Goal: Register for event/course

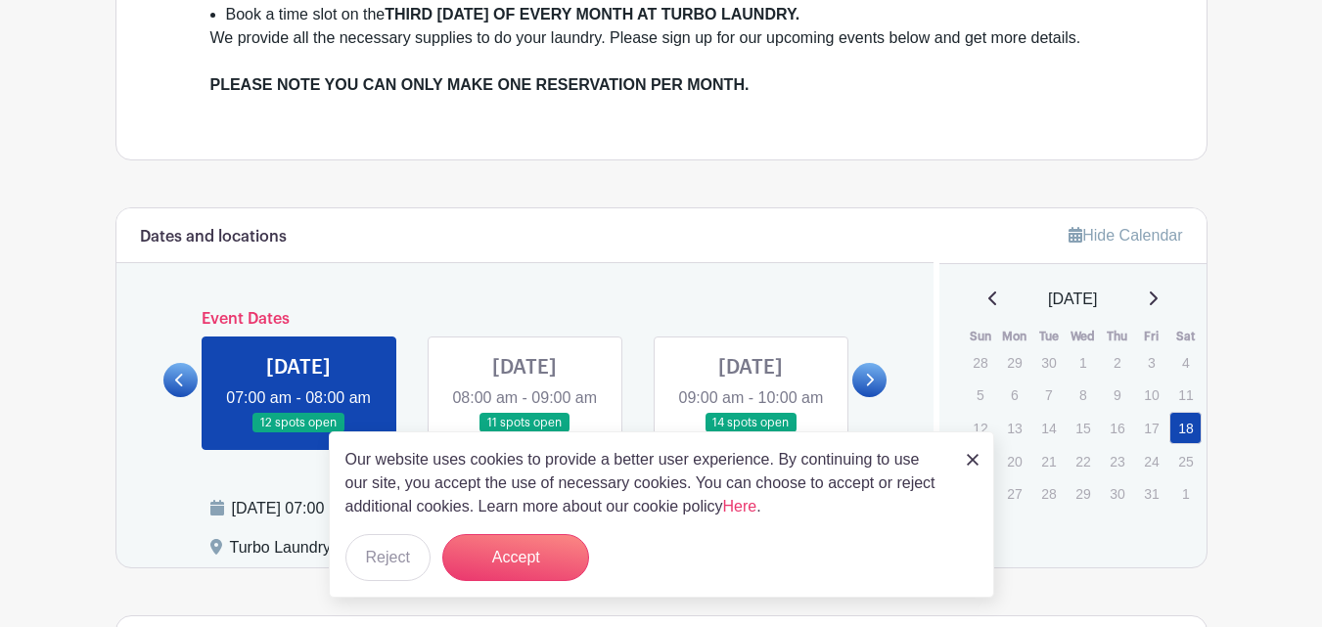
scroll to position [711, 0]
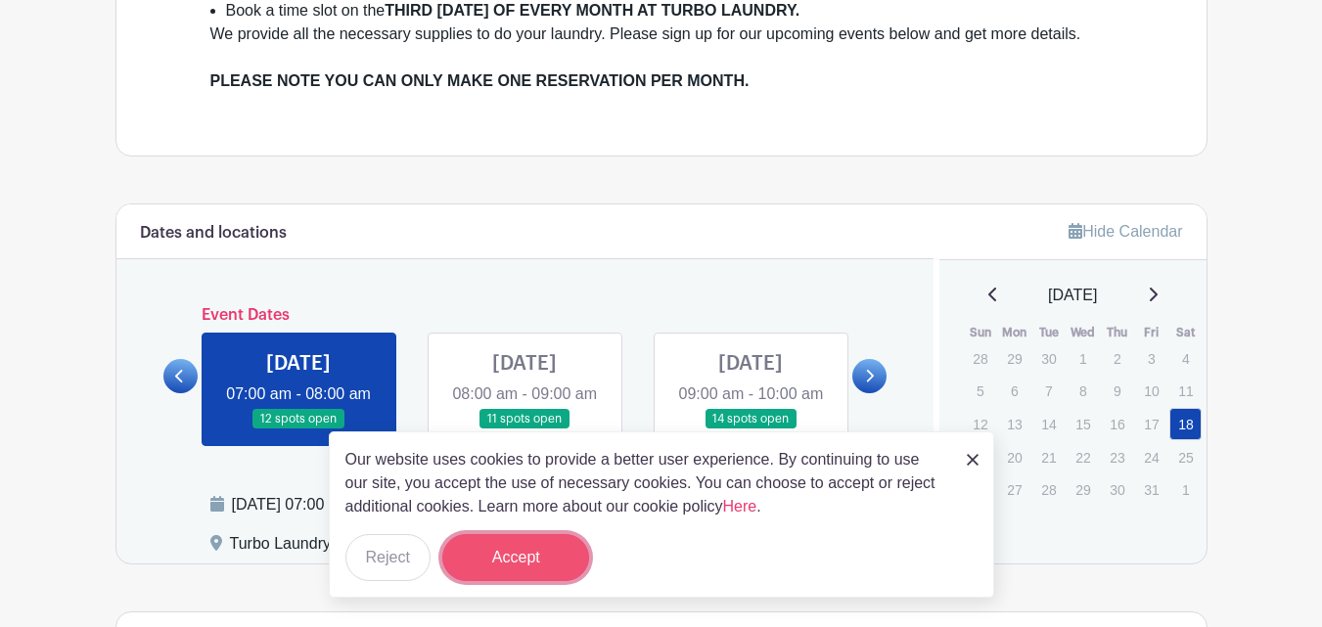
click at [564, 551] on button "Accept" at bounding box center [515, 557] width 147 height 47
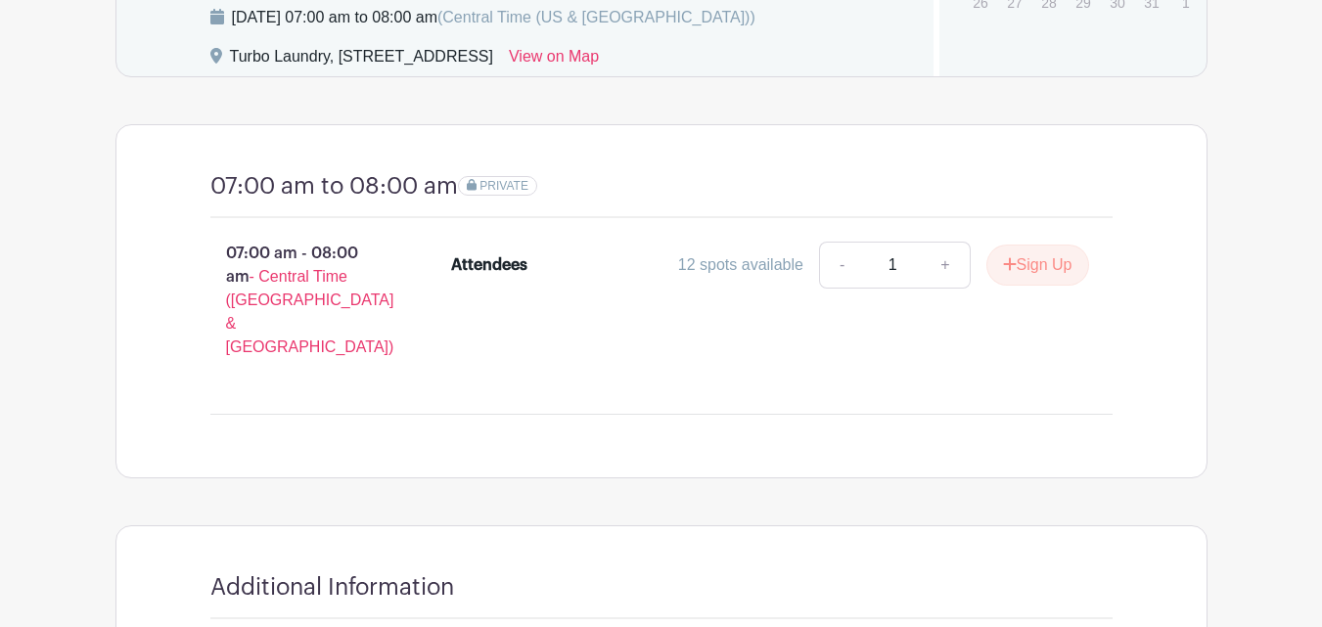
scroll to position [1206, 0]
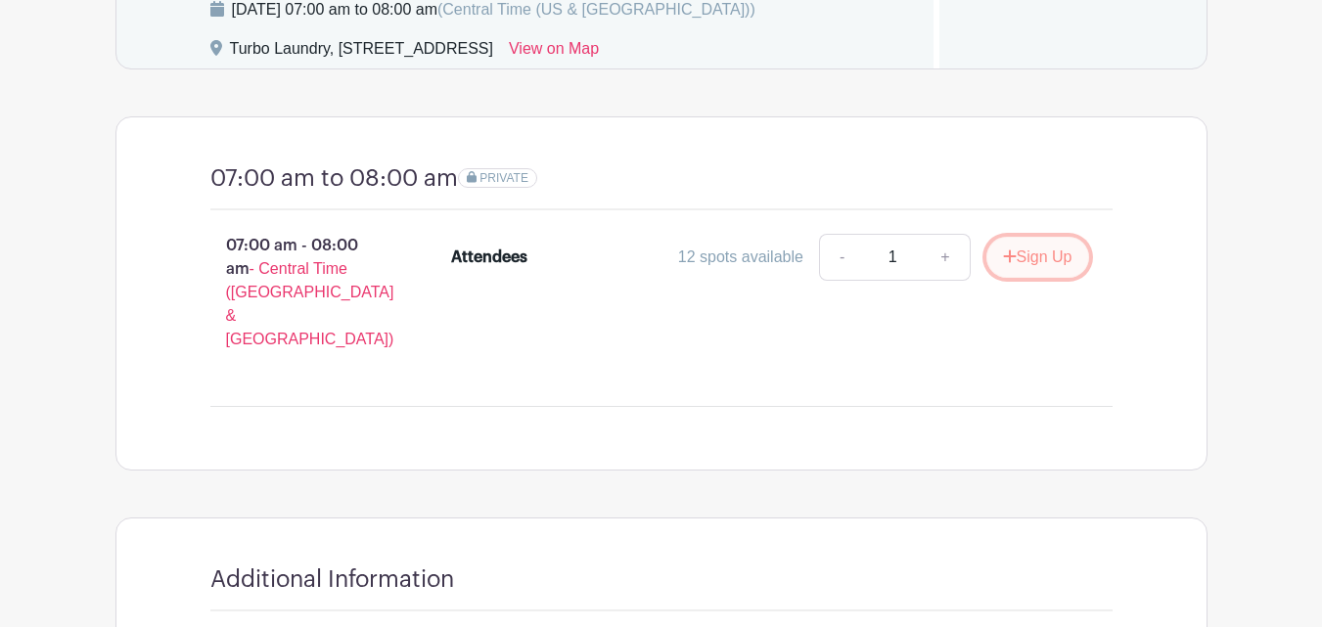
click at [1044, 259] on button "Sign Up" at bounding box center [1037, 257] width 103 height 41
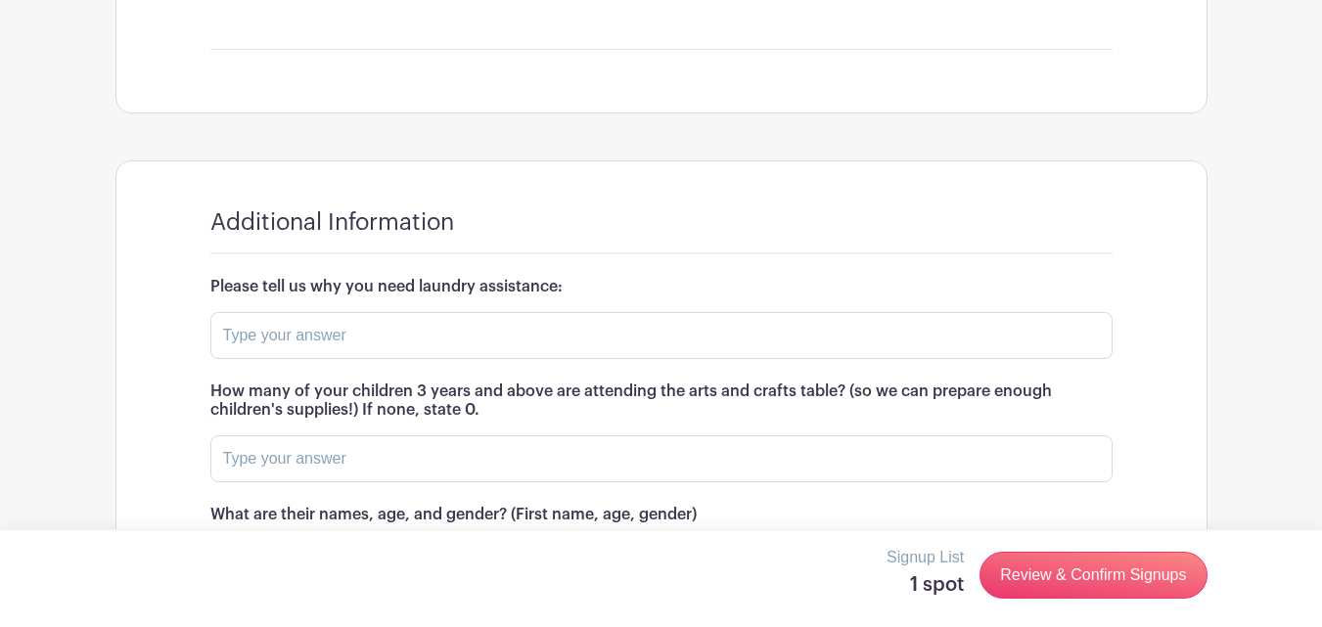
scroll to position [1567, 0]
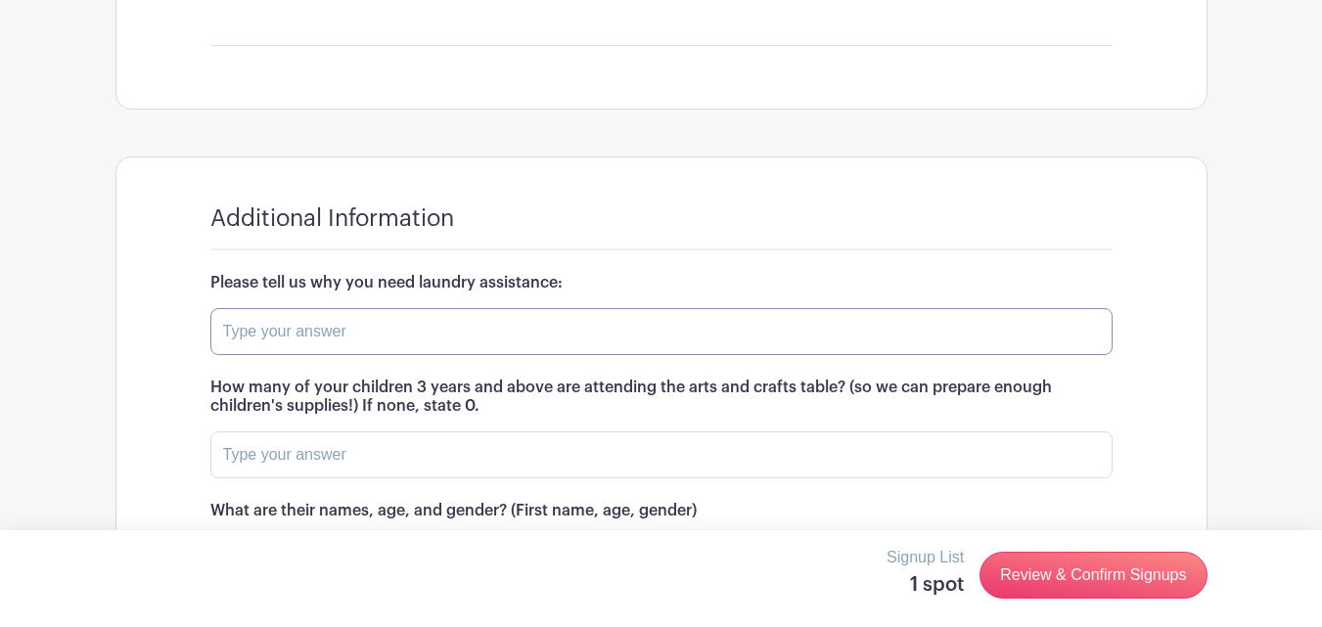
click at [384, 308] on input "text" at bounding box center [661, 331] width 902 height 47
type input "dont have washer and dryer"
click at [460, 431] on input "text" at bounding box center [661, 454] width 902 height 47
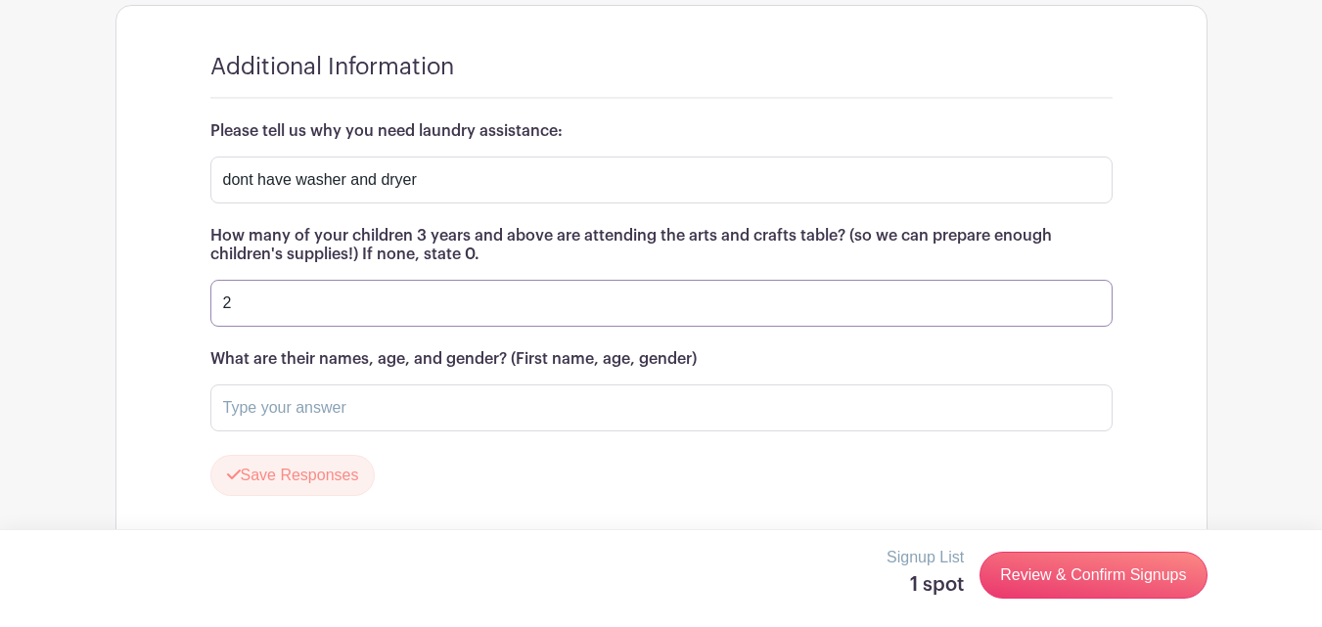
scroll to position [1727, 0]
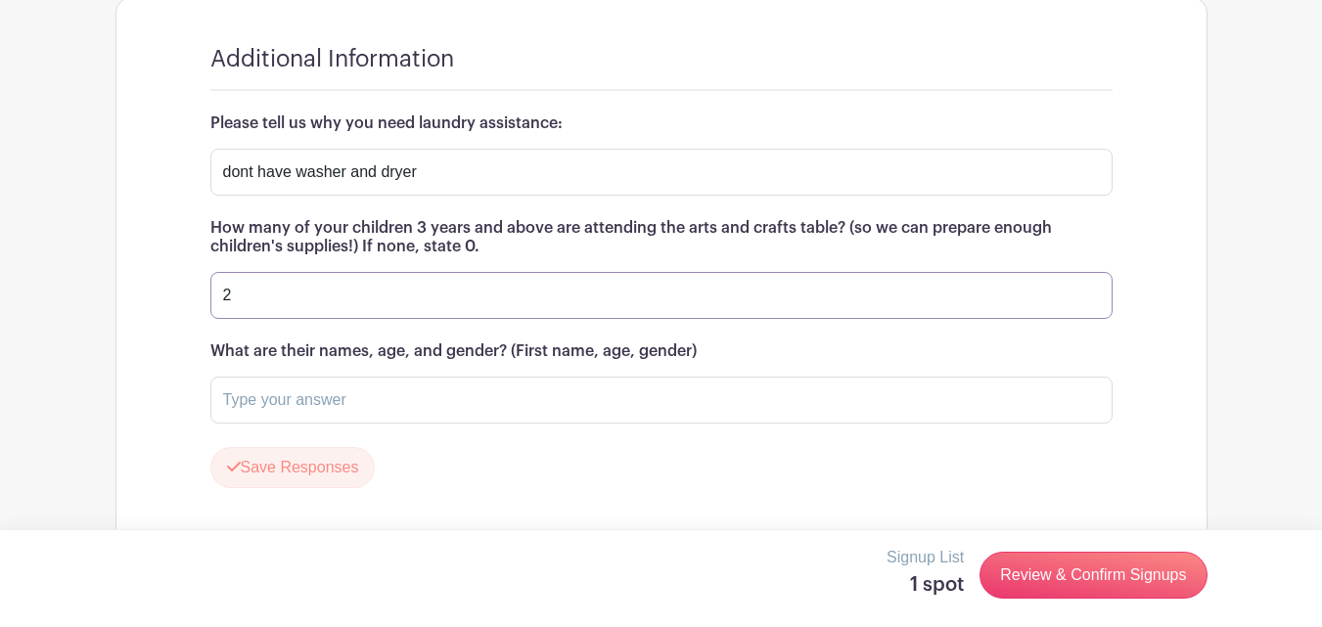
type input "2"
click at [351, 377] on input "text" at bounding box center [661, 400] width 902 height 47
type input "s"
type input "[PERSON_NAME] 10 [DEMOGRAPHIC_DATA]"
click at [210, 447] on button "Save Responses" at bounding box center [292, 467] width 165 height 41
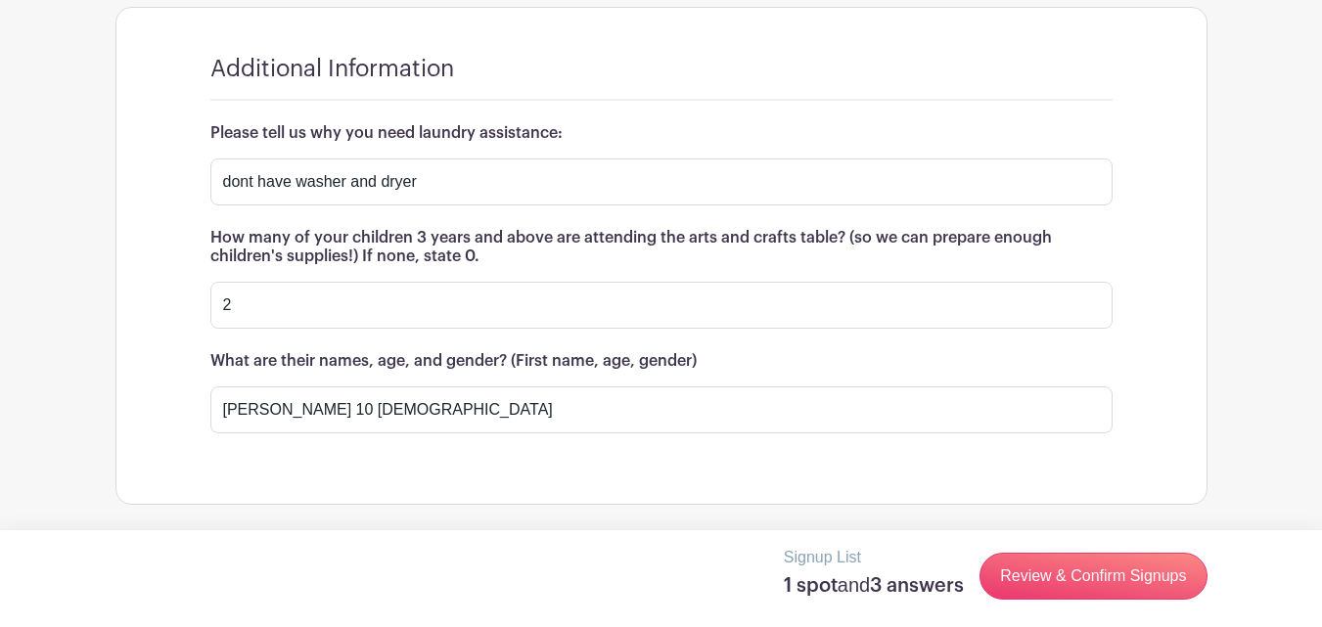
scroll to position [1670, 0]
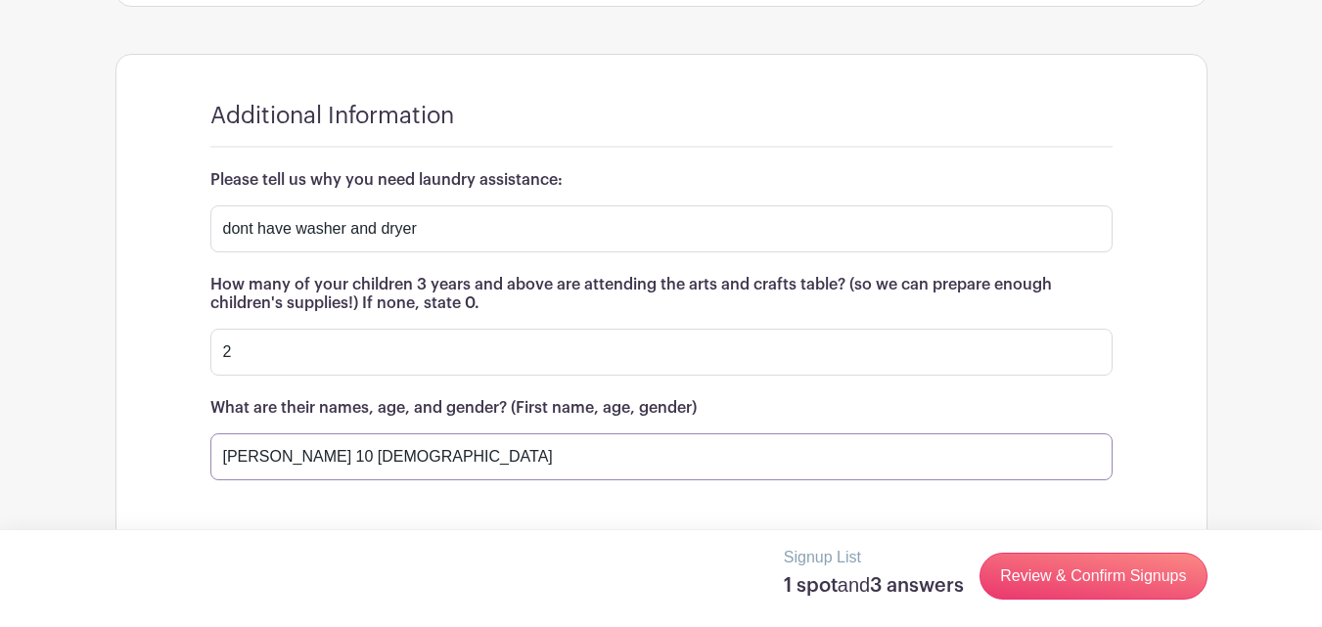
click at [411, 433] on input "[PERSON_NAME] 10 [DEMOGRAPHIC_DATA]" at bounding box center [661, 456] width 902 height 47
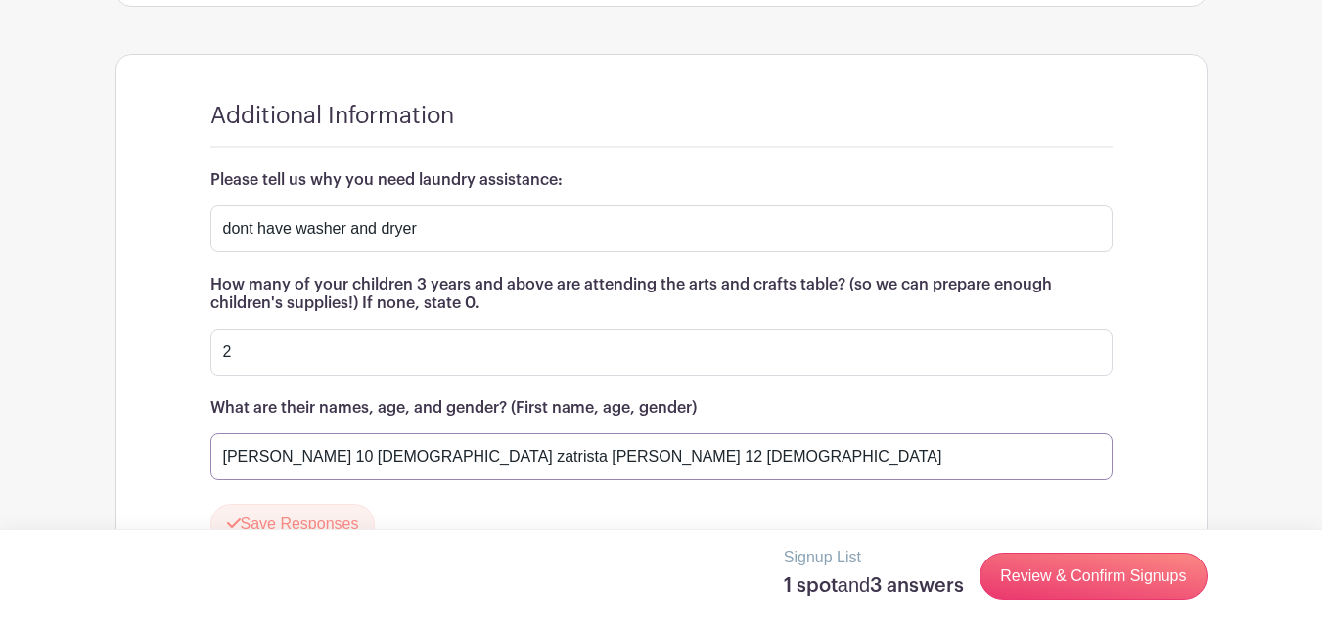
scroll to position [1727, 0]
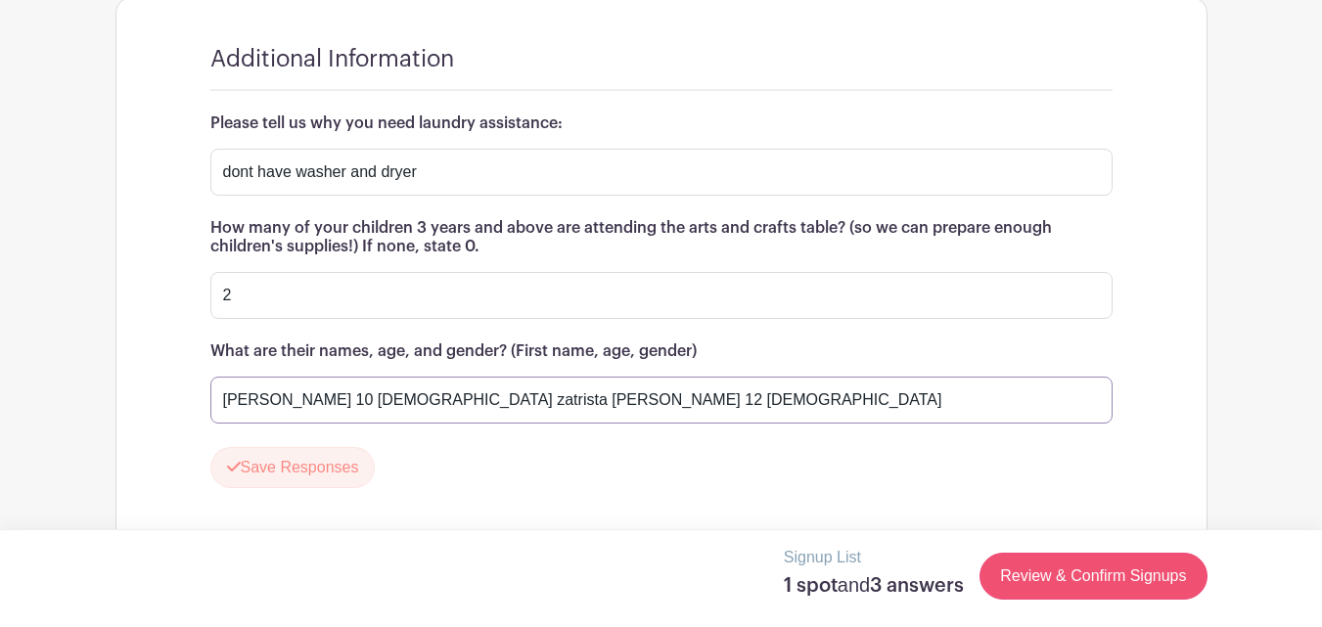
type input "[PERSON_NAME] 10 [DEMOGRAPHIC_DATA] zatrista [PERSON_NAME] 12 [DEMOGRAPHIC_DATA]"
click at [1167, 582] on link "Review & Confirm Signups" at bounding box center [1092, 576] width 227 height 47
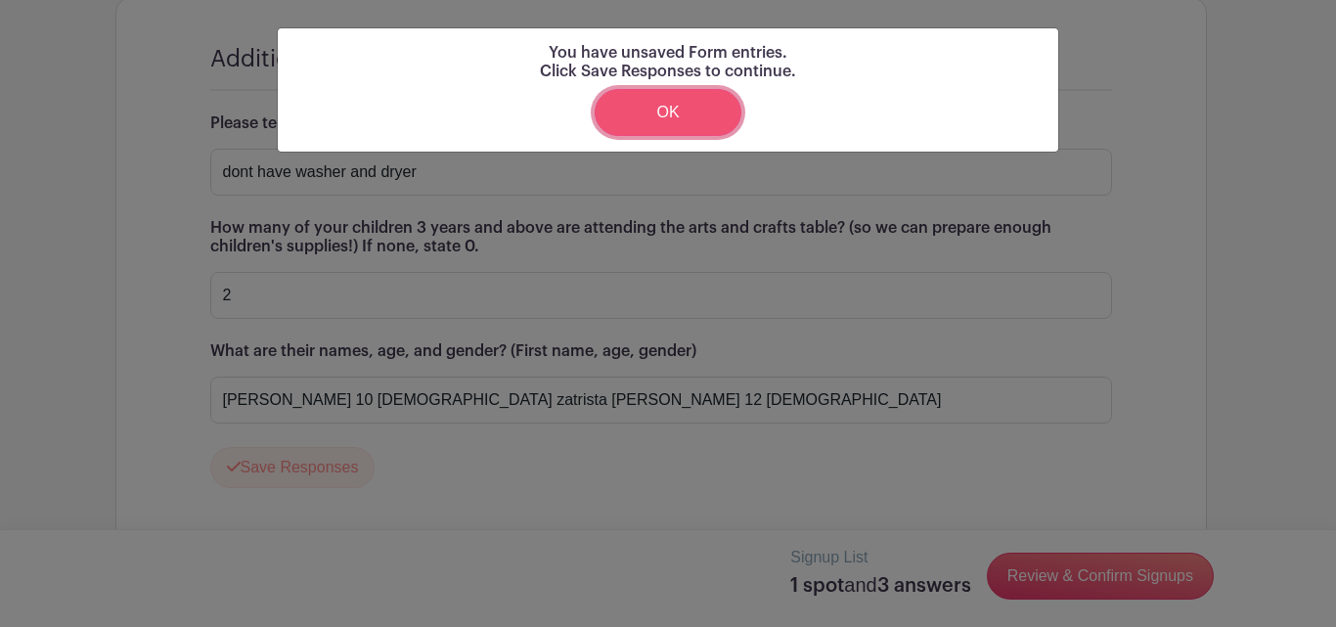
click at [683, 99] on link "OK" at bounding box center [668, 112] width 147 height 47
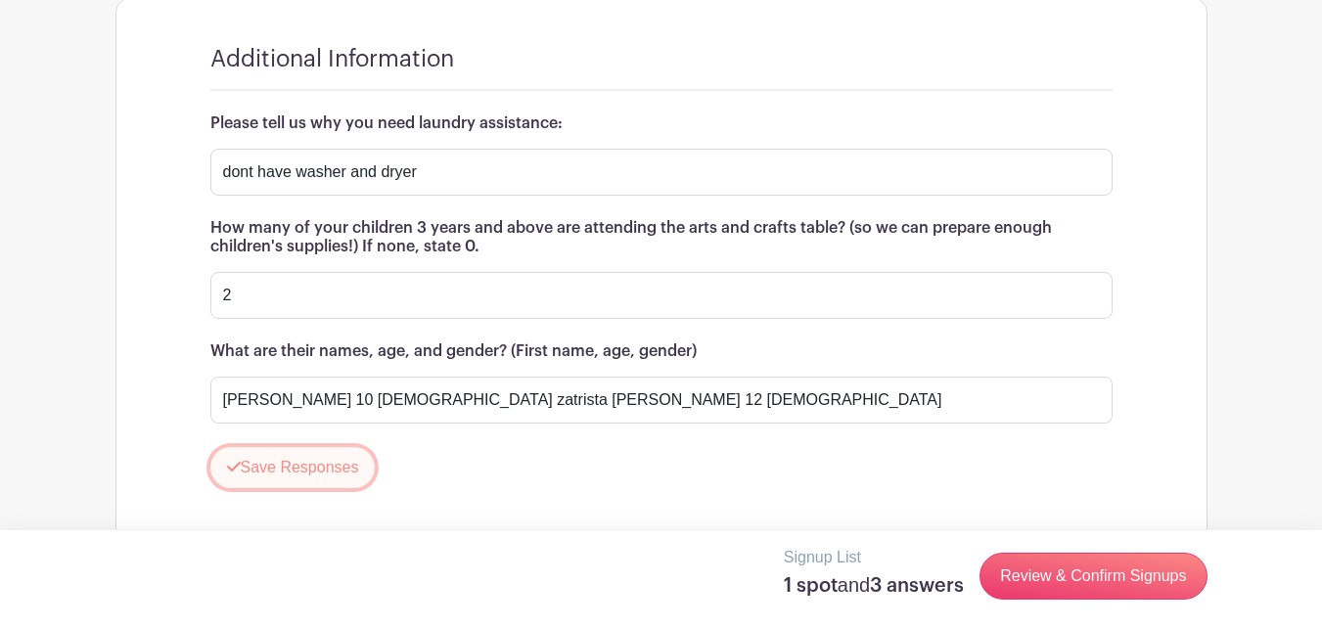
click at [265, 447] on button "Save Responses" at bounding box center [292, 467] width 165 height 41
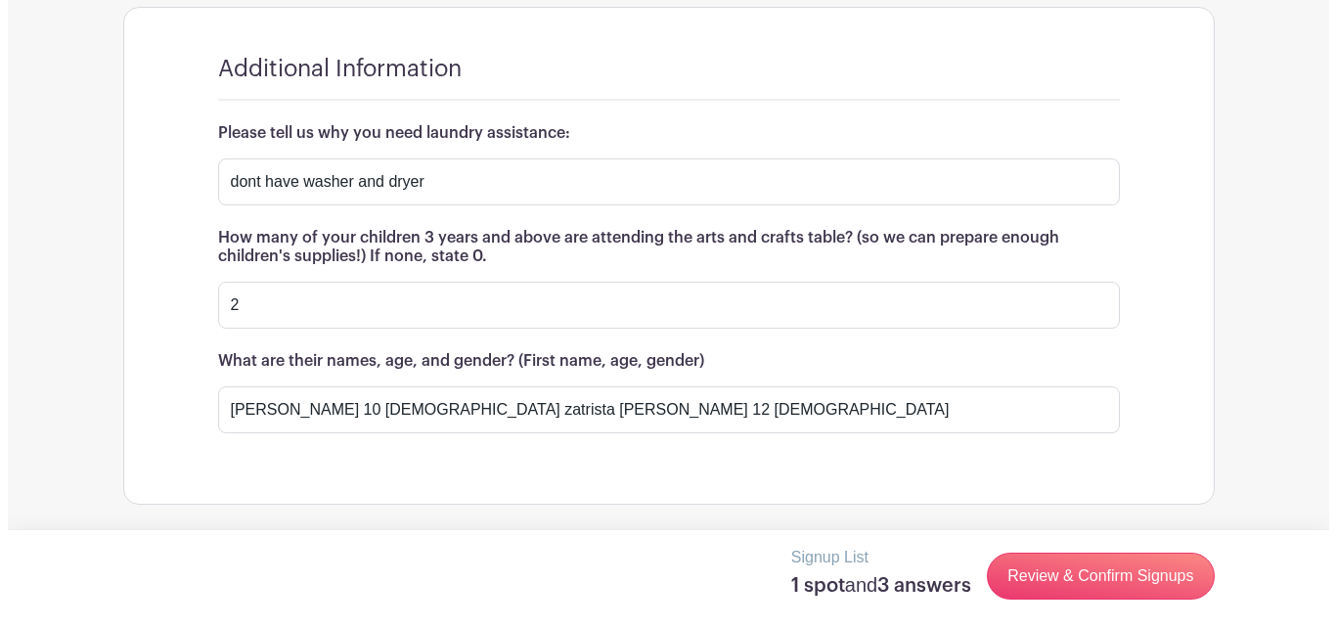
scroll to position [1670, 0]
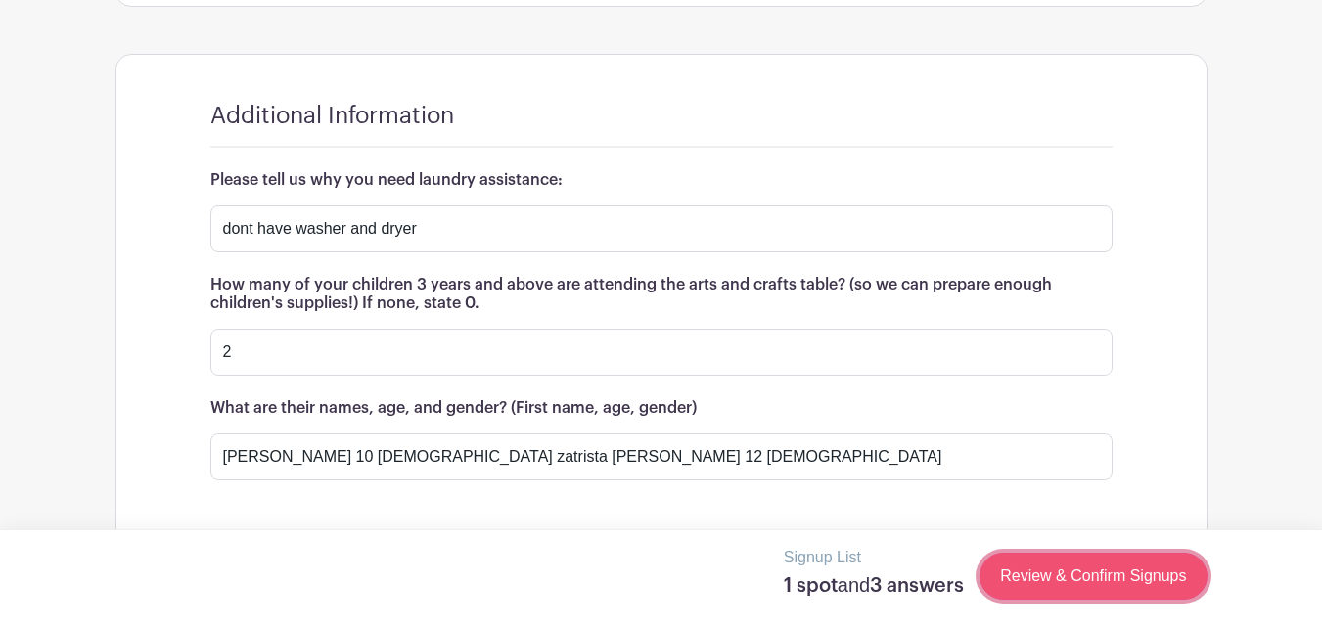
click at [1072, 581] on link "Review & Confirm Signups" at bounding box center [1092, 576] width 227 height 47
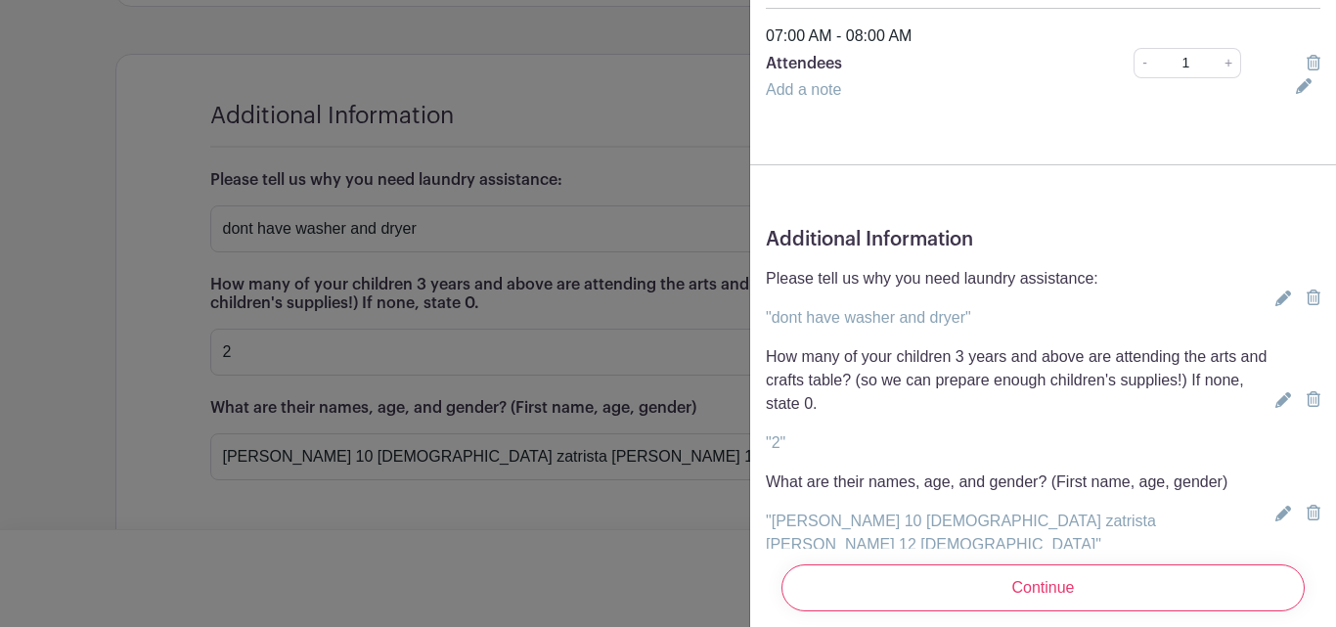
scroll to position [217, 0]
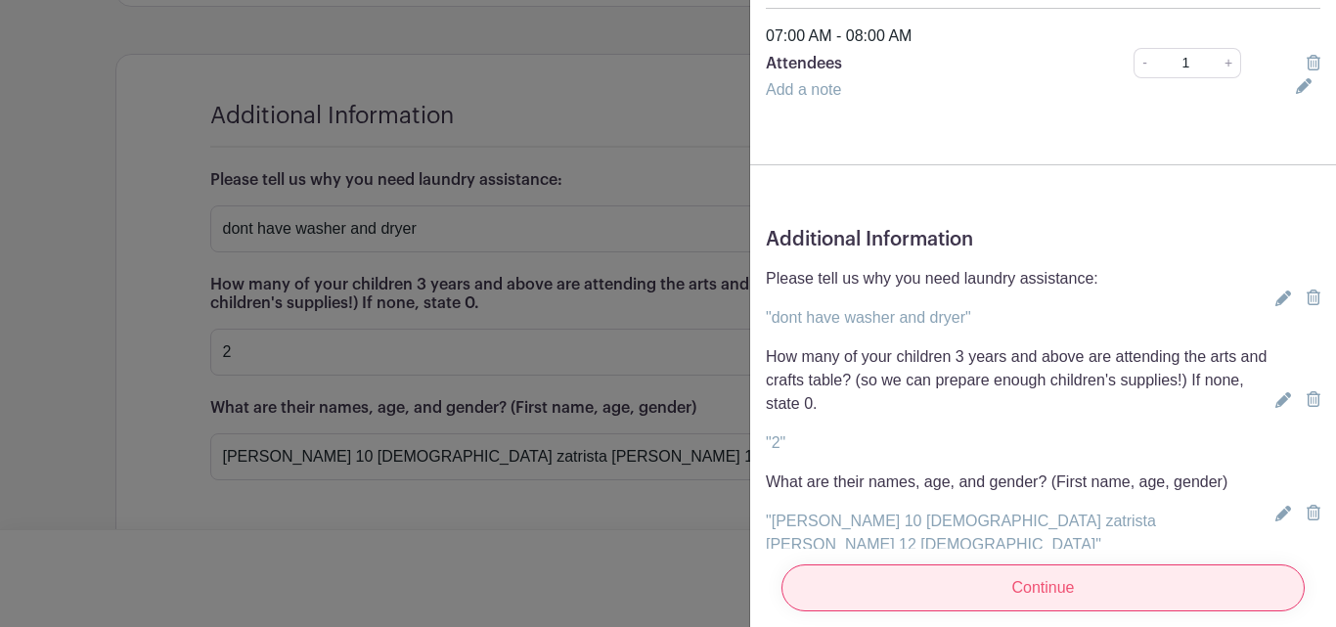
click at [1223, 571] on input "Continue" at bounding box center [1043, 587] width 523 height 47
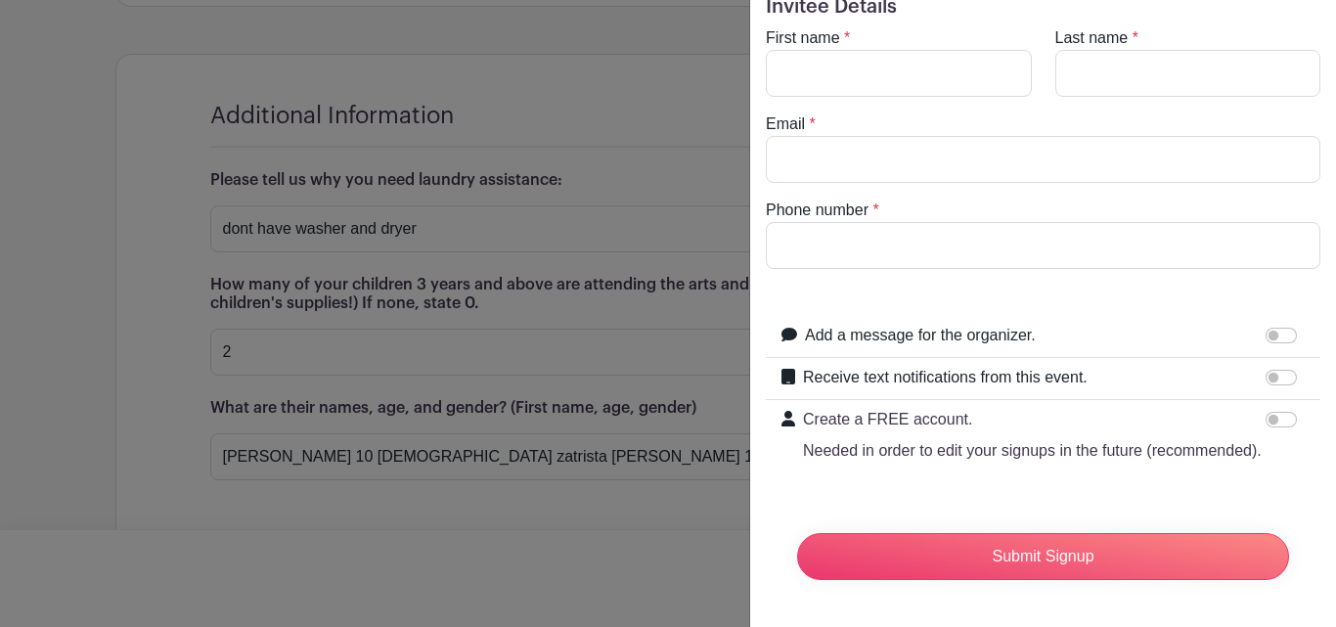
scroll to position [0, 0]
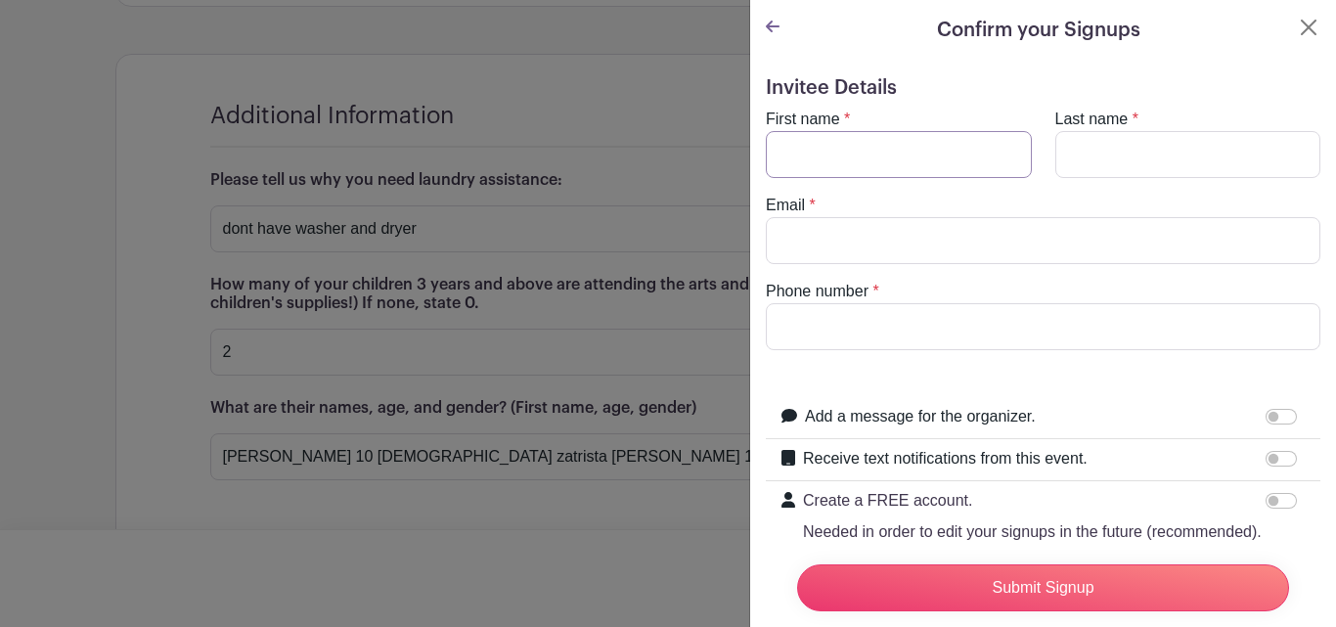
click at [803, 150] on input "First name" at bounding box center [899, 154] width 266 height 47
type input "desjuan"
click at [1065, 170] on input "Last name" at bounding box center [1189, 154] width 266 height 47
type input "llen"
click at [998, 238] on input "Email" at bounding box center [1043, 240] width 555 height 47
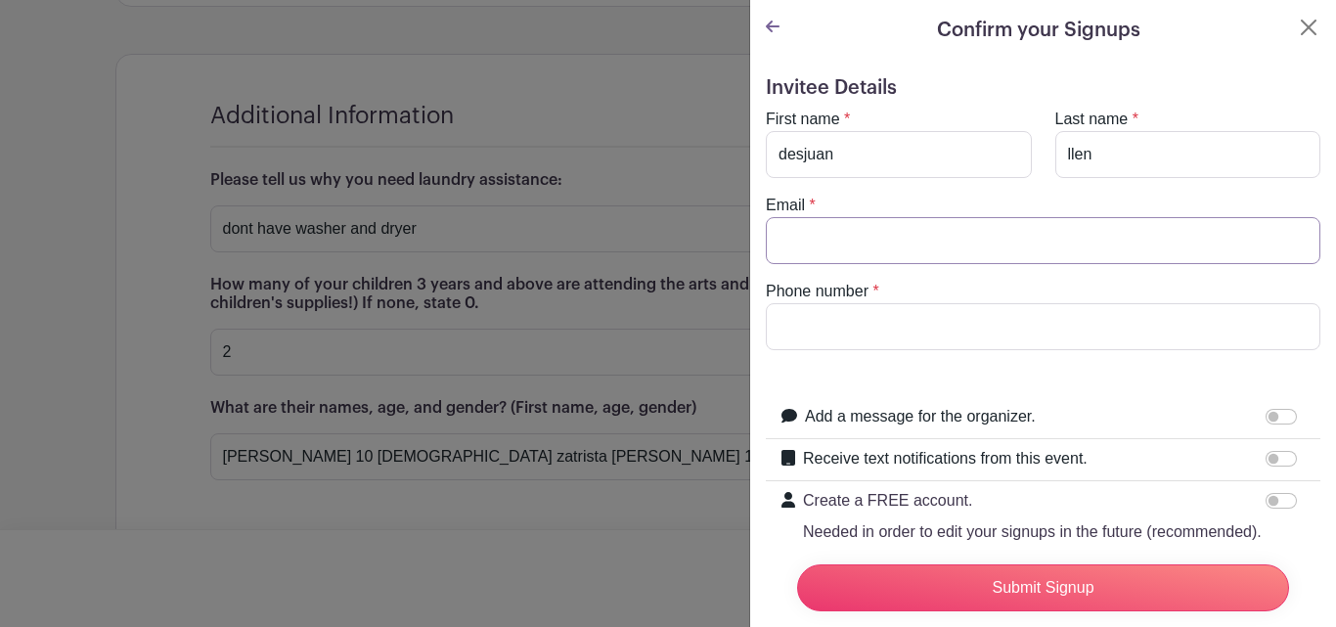
type input "[EMAIL_ADDRESS][DOMAIN_NAME]"
type input "9012331255"
click at [1266, 420] on input "Add a message for the organizer." at bounding box center [1281, 417] width 31 height 16
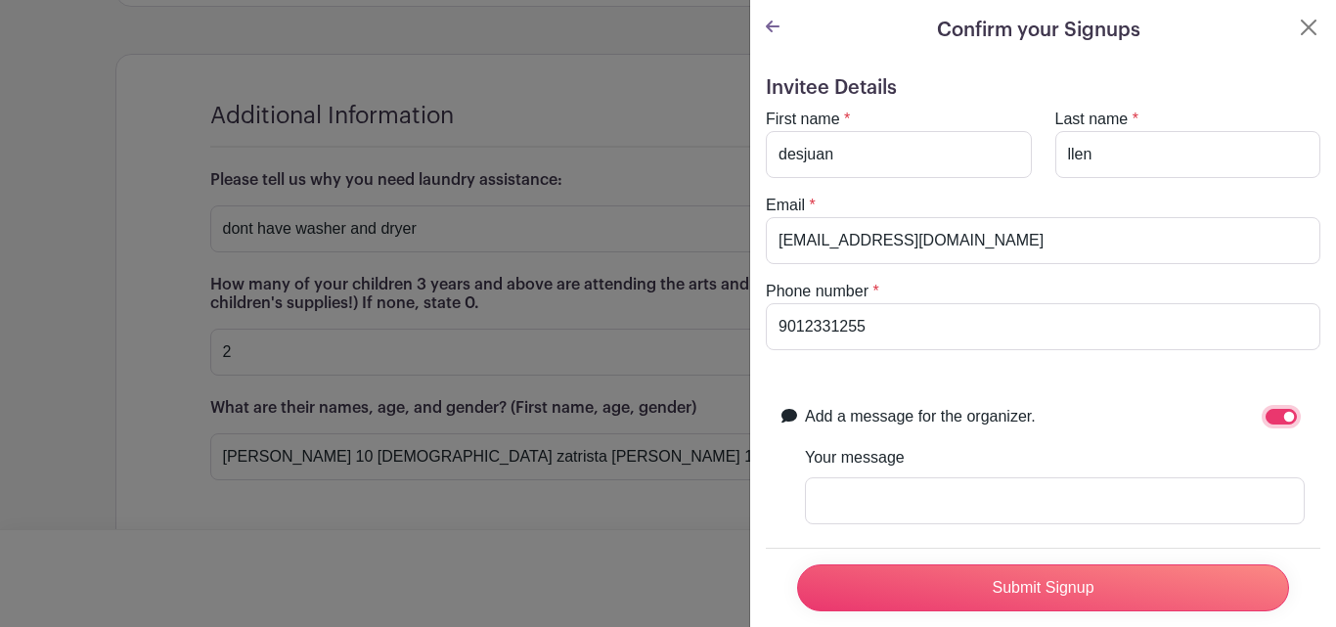
click at [1266, 421] on input "Add a message for the organizer." at bounding box center [1281, 417] width 31 height 16
checkbox input "false"
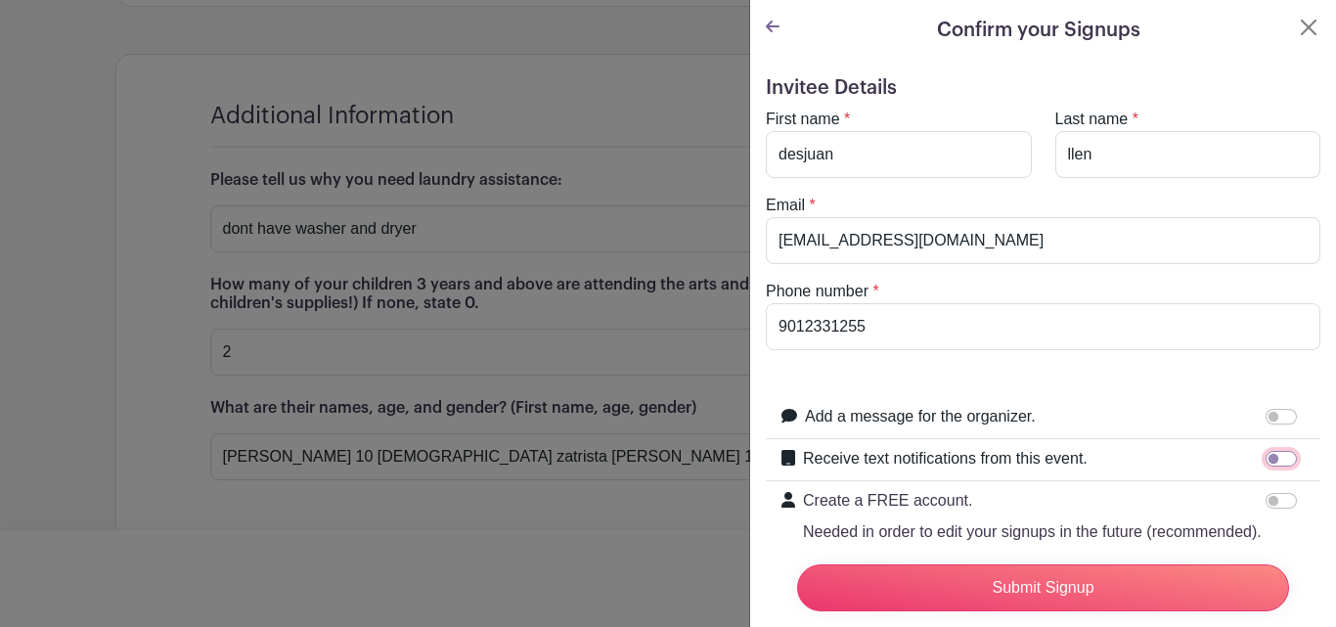
click at [1266, 460] on input "Receive text notifications from this event." at bounding box center [1281, 459] width 31 height 16
checkbox input "true"
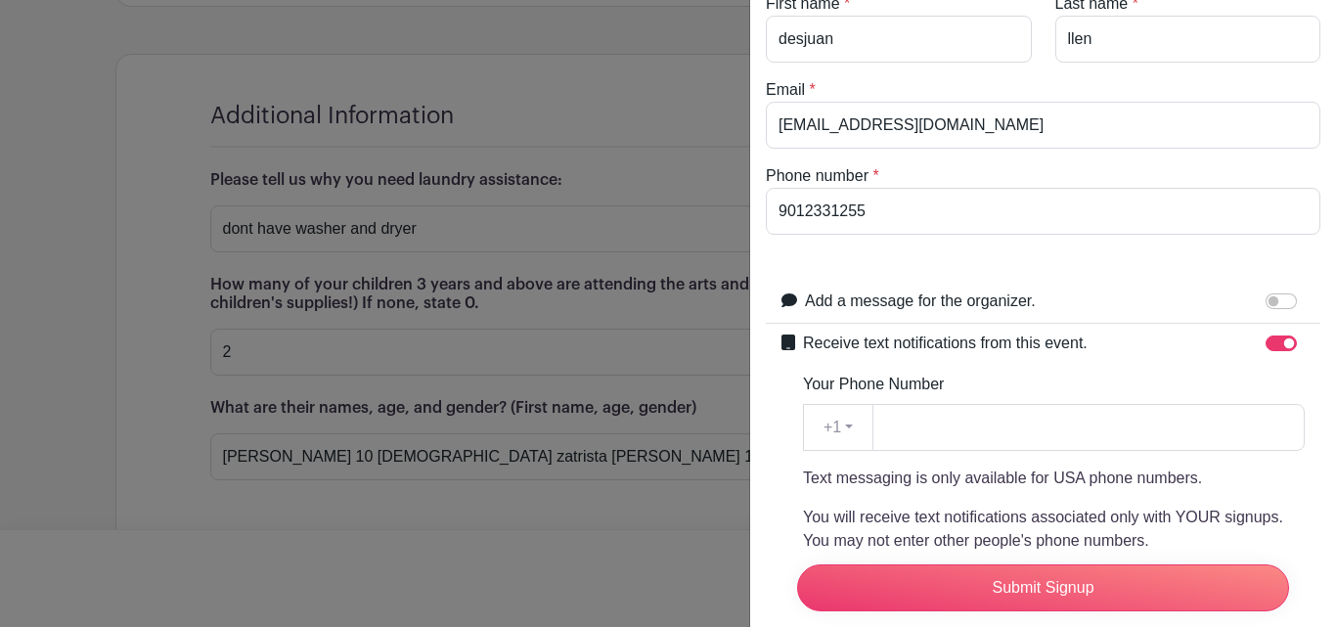
scroll to position [117, 0]
click at [1082, 429] on input "Your Phone Number" at bounding box center [1089, 425] width 432 height 47
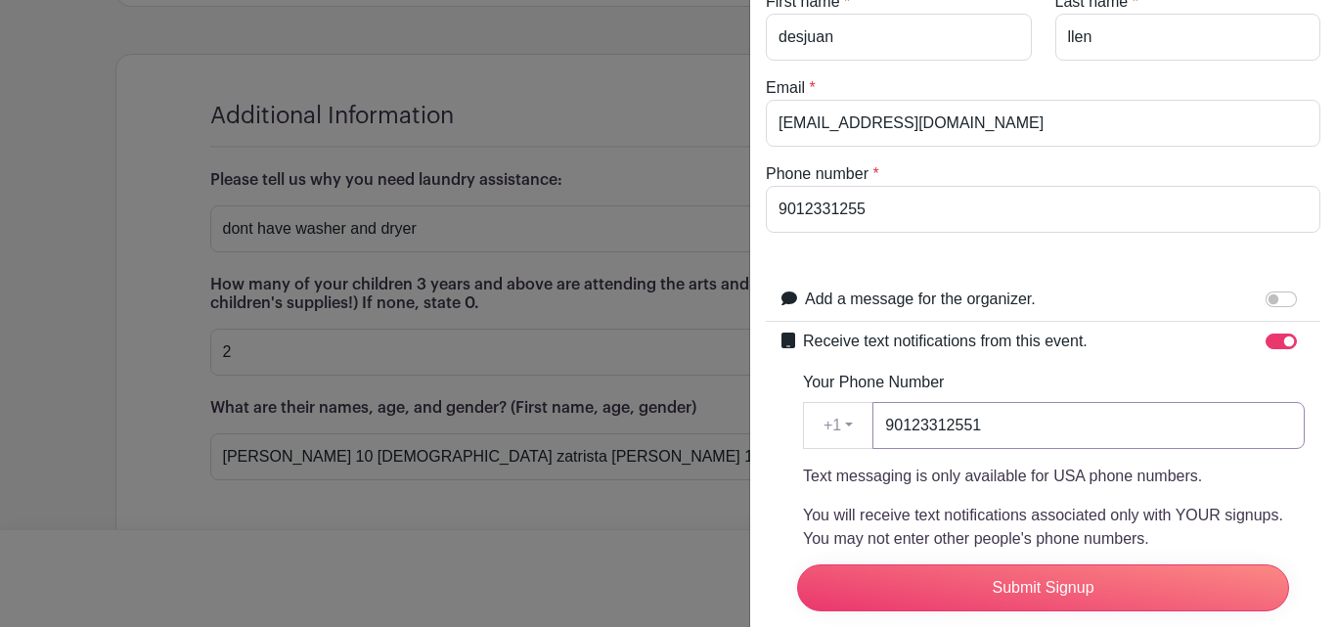
type input "9012331255"
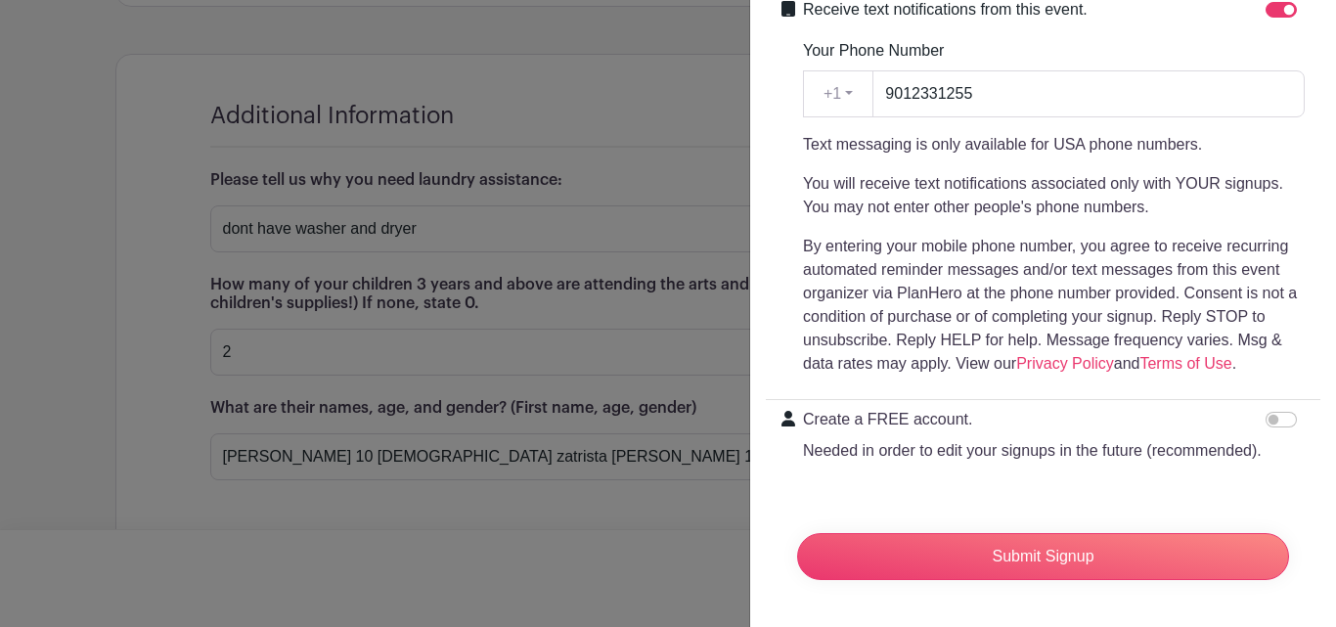
scroll to position [477, 0]
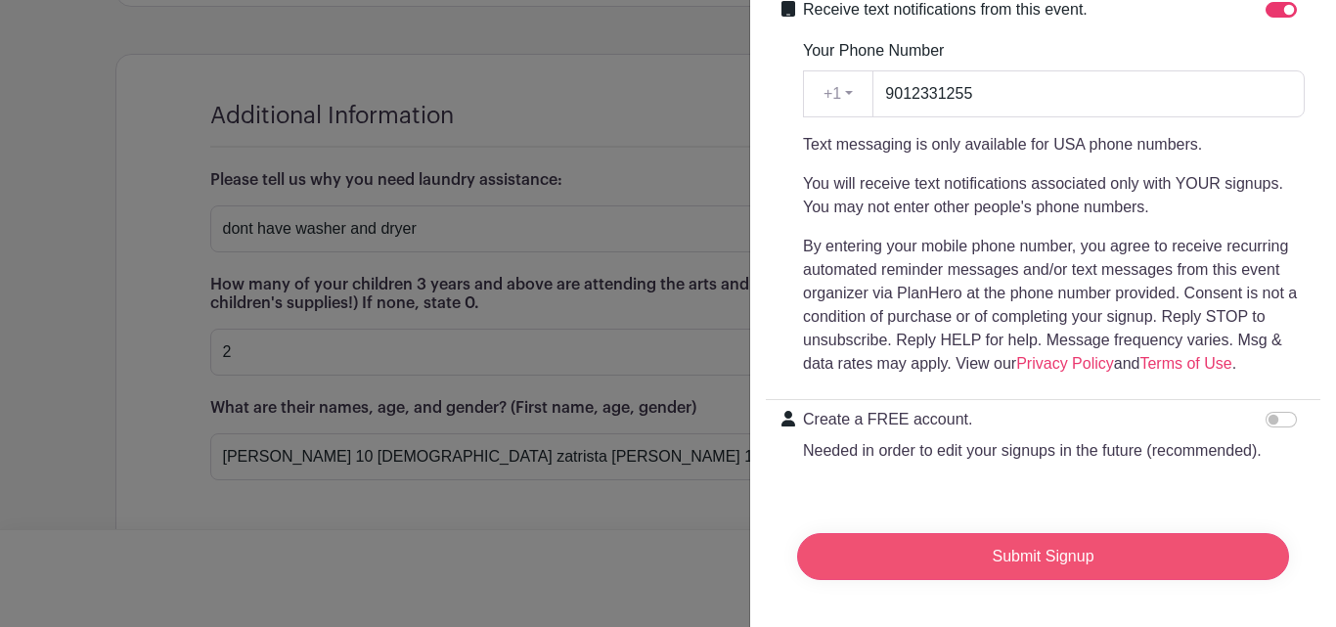
click at [1247, 564] on input "Submit Signup" at bounding box center [1043, 556] width 492 height 47
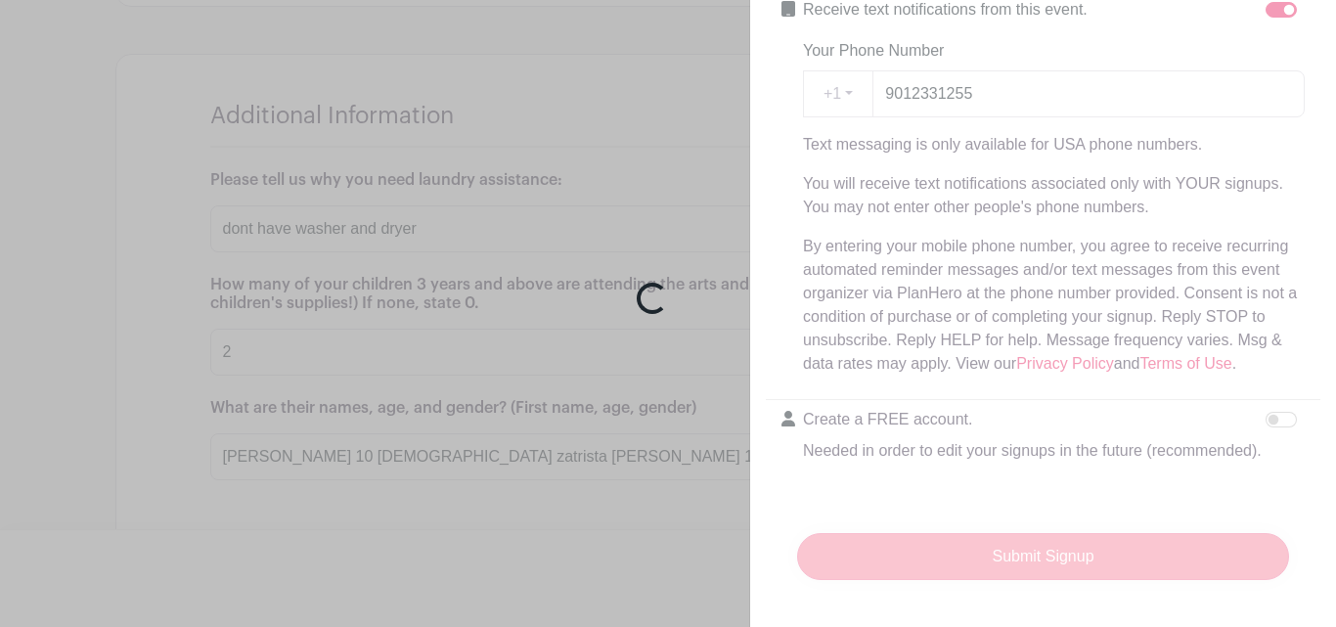
scroll to position [1680, 0]
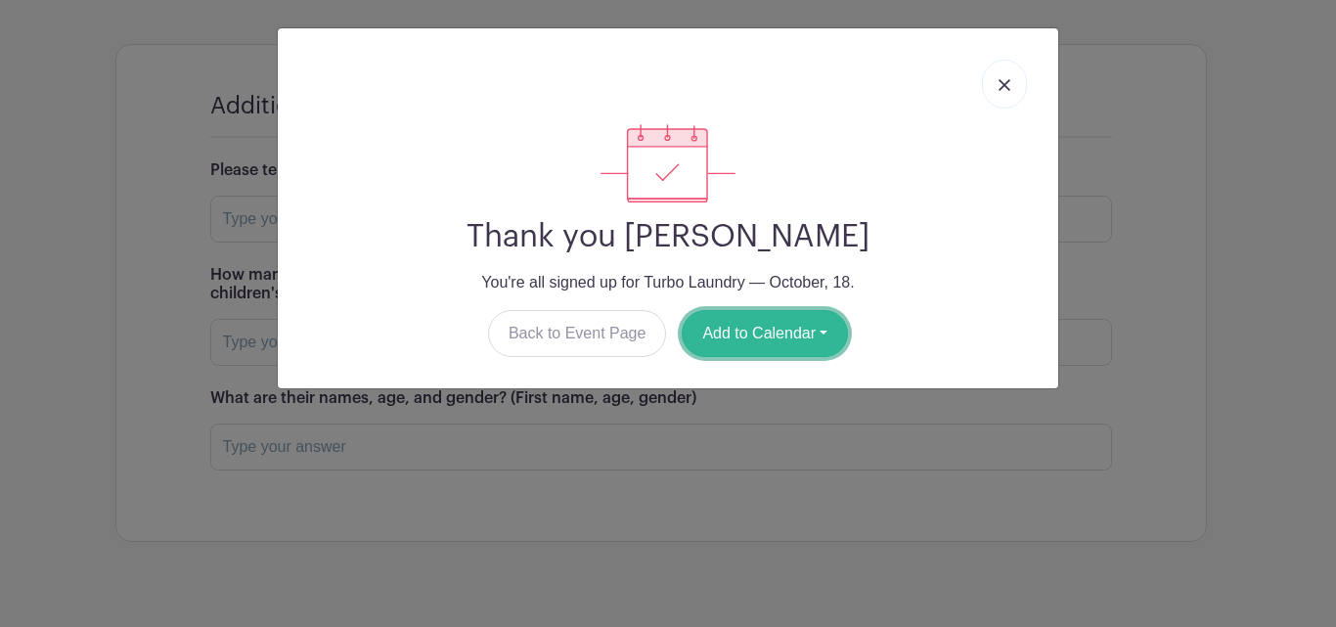
click at [791, 338] on button "Add to Calendar" at bounding box center [765, 333] width 166 height 47
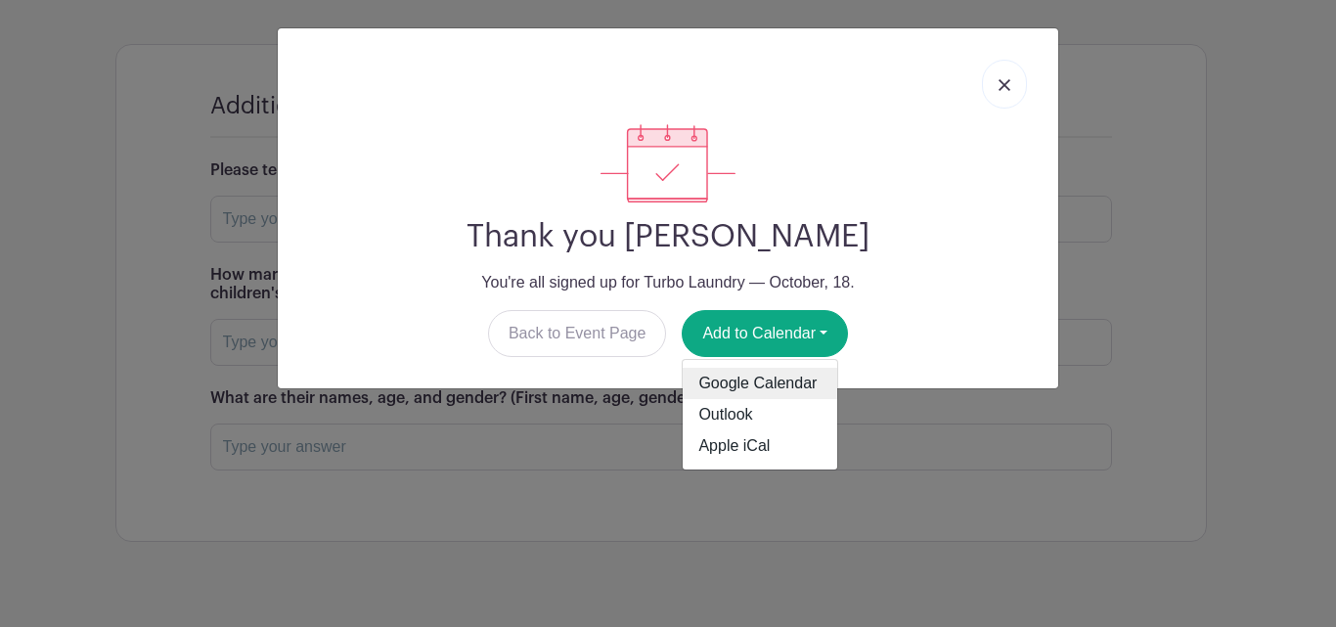
click at [782, 386] on link "Google Calendar" at bounding box center [760, 383] width 155 height 31
